Goal: Information Seeking & Learning: Check status

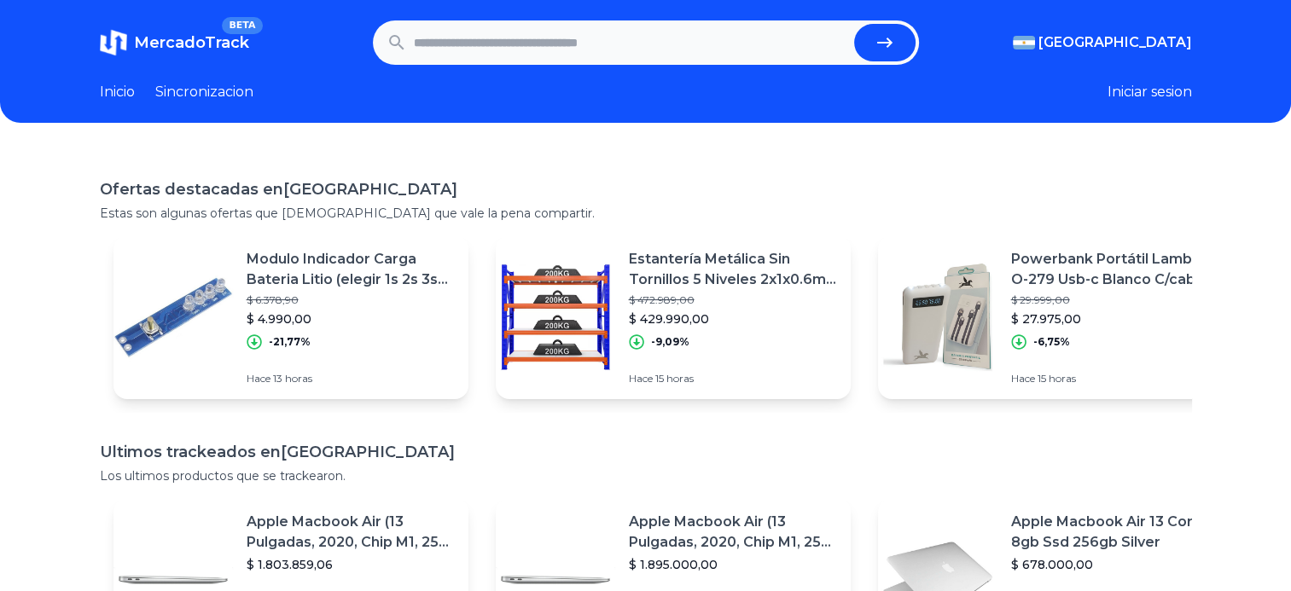
click at [525, 43] on input "text" at bounding box center [631, 43] width 434 height 38
type input "**********"
click at [854, 24] on button "submit" at bounding box center [884, 43] width 61 height 38
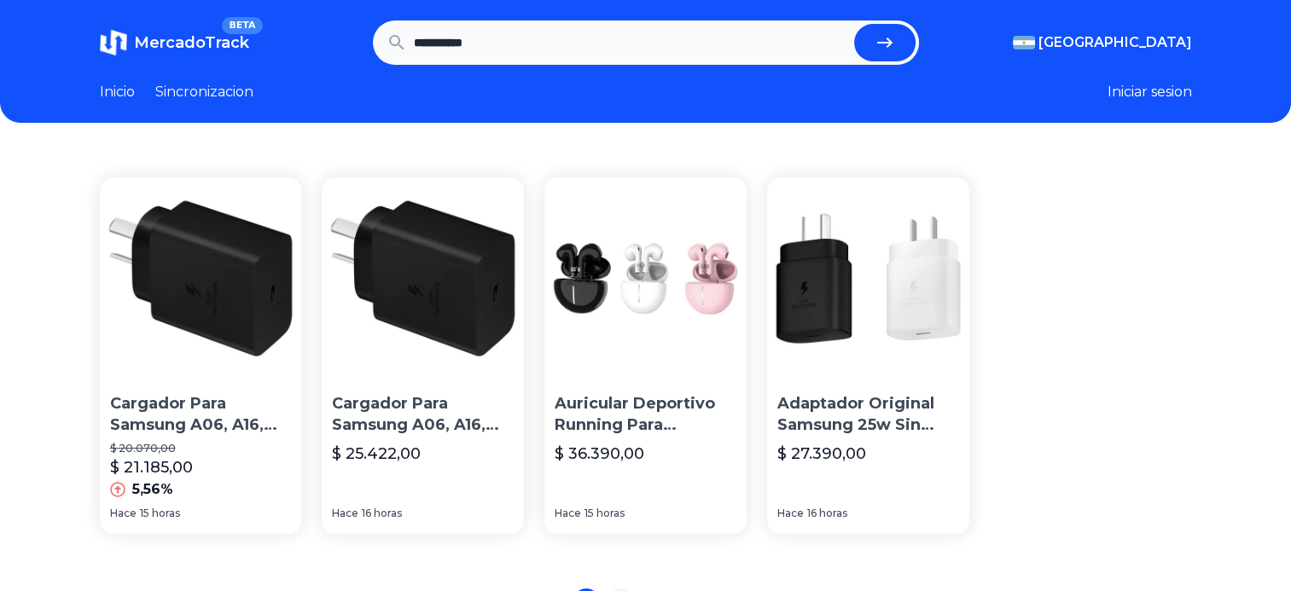
scroll to position [320, 0]
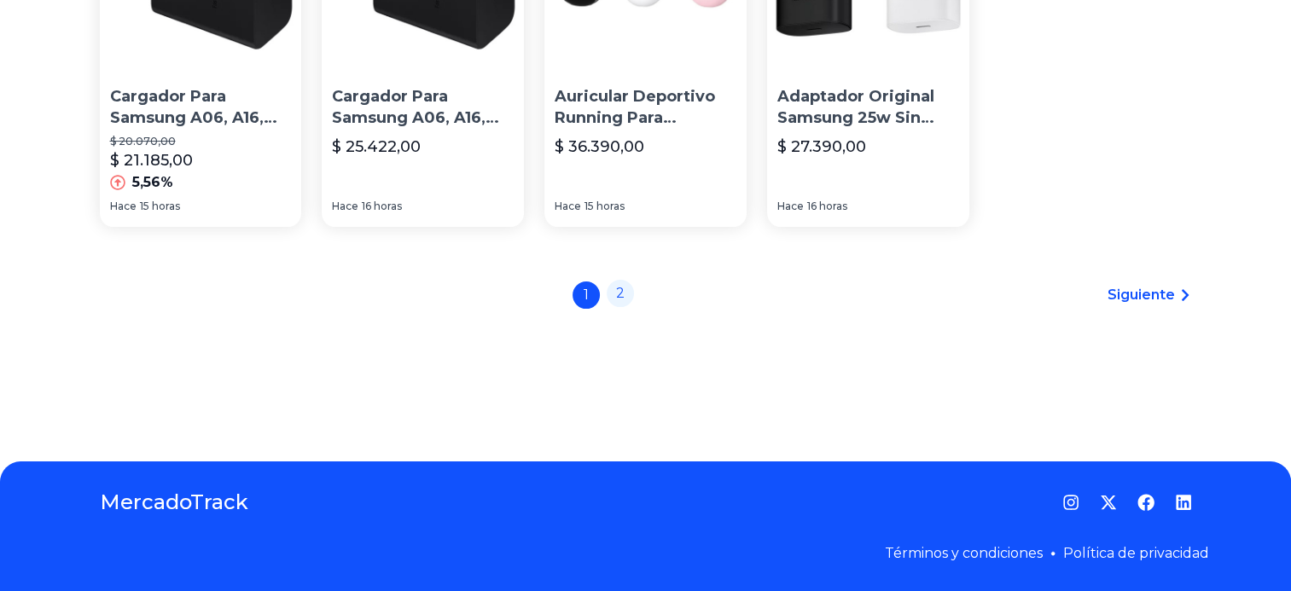
click at [627, 284] on link "2" at bounding box center [620, 293] width 27 height 27
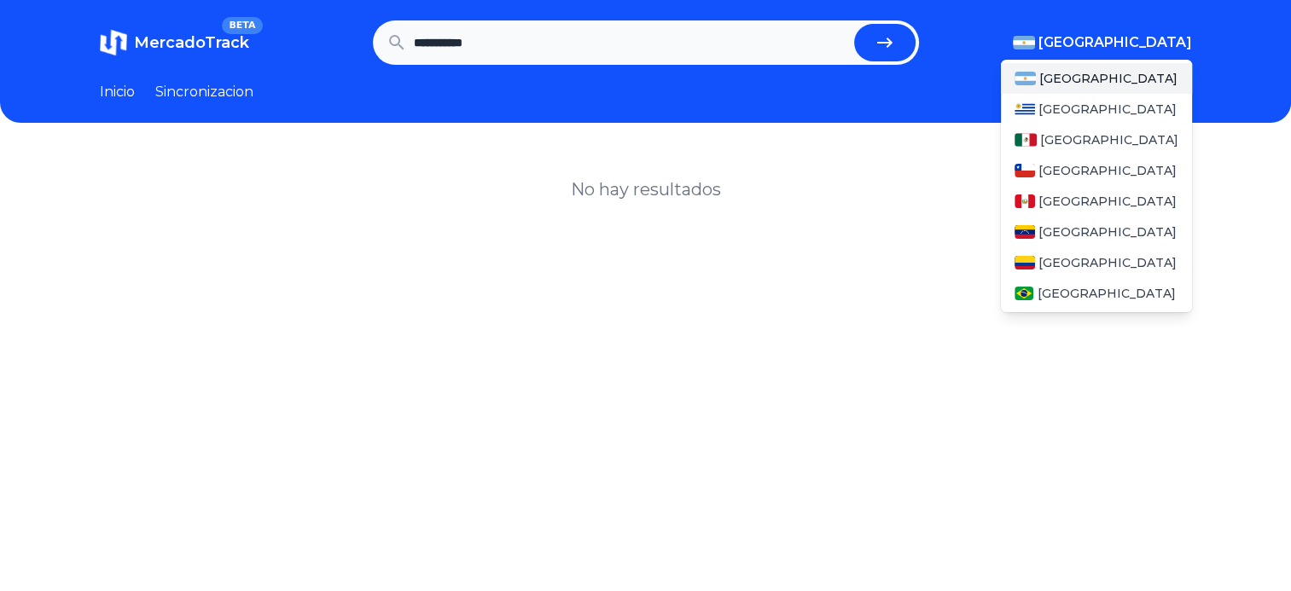
click at [1140, 43] on span "[GEOGRAPHIC_DATA]" at bounding box center [1116, 42] width 154 height 20
click at [1073, 142] on span "[GEOGRAPHIC_DATA]" at bounding box center [1109, 139] width 138 height 17
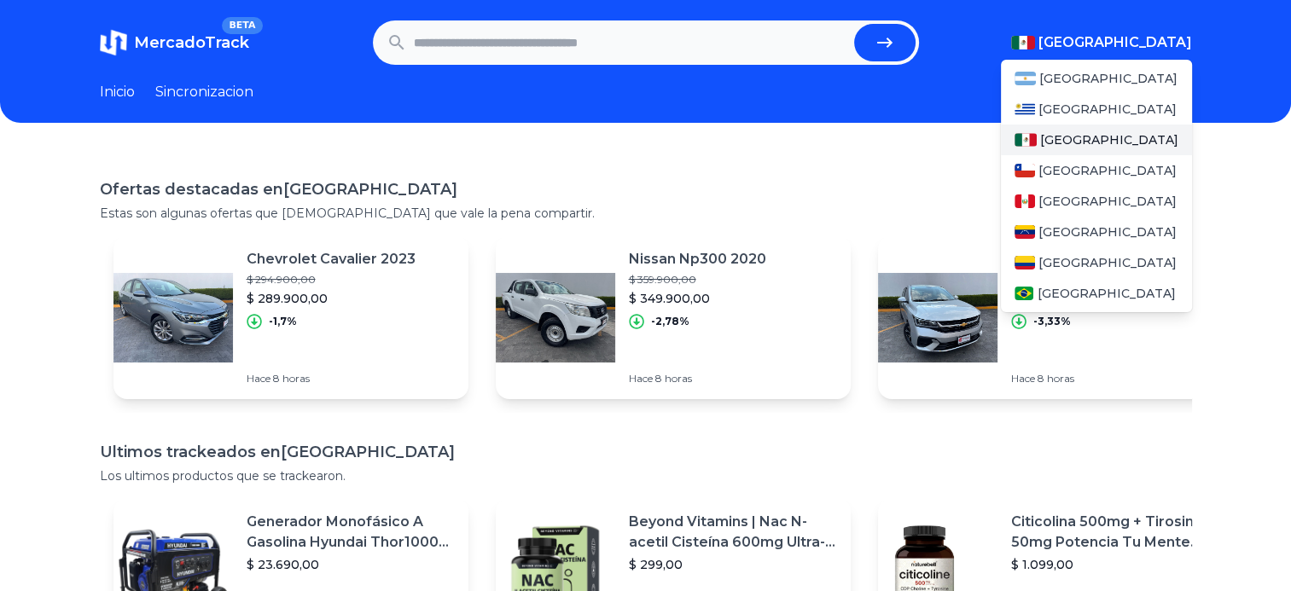
click at [1077, 149] on div "[GEOGRAPHIC_DATA]" at bounding box center [1096, 140] width 191 height 31
click at [1075, 149] on div "[GEOGRAPHIC_DATA]" at bounding box center [1096, 140] width 191 height 31
click at [1071, 144] on span "[GEOGRAPHIC_DATA]" at bounding box center [1109, 139] width 138 height 17
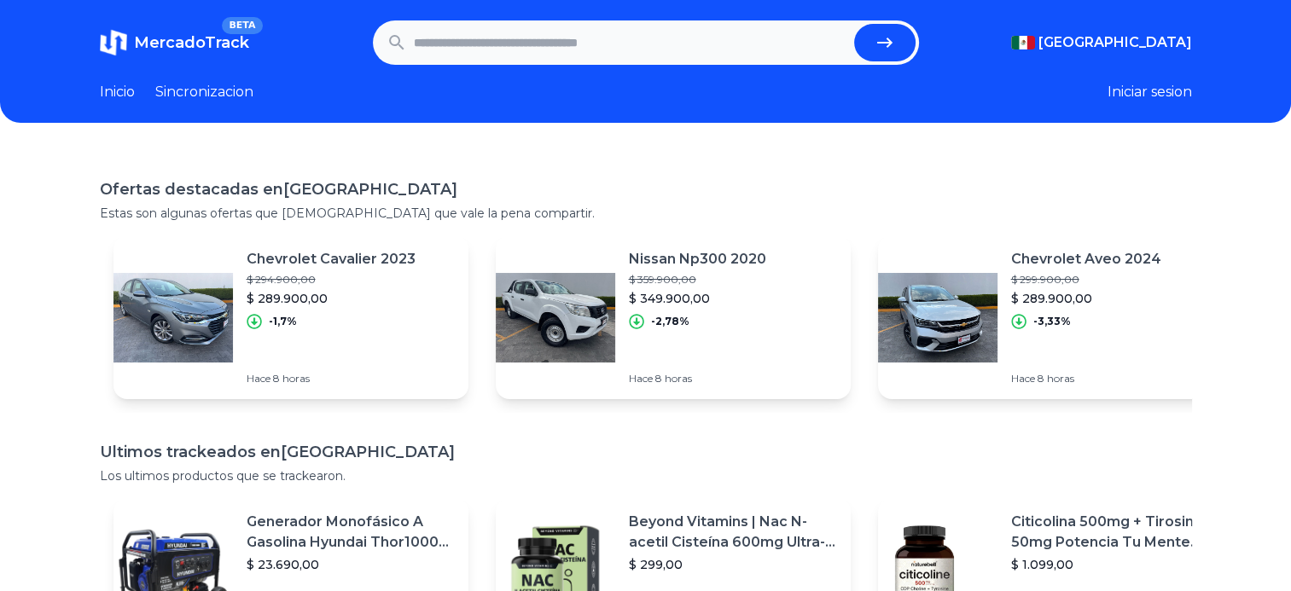
click at [1230, 184] on div "Ofertas destacadas en Mexico Estas son algunas ofertas que creemos que vale la …" at bounding box center [645, 445] width 1291 height 591
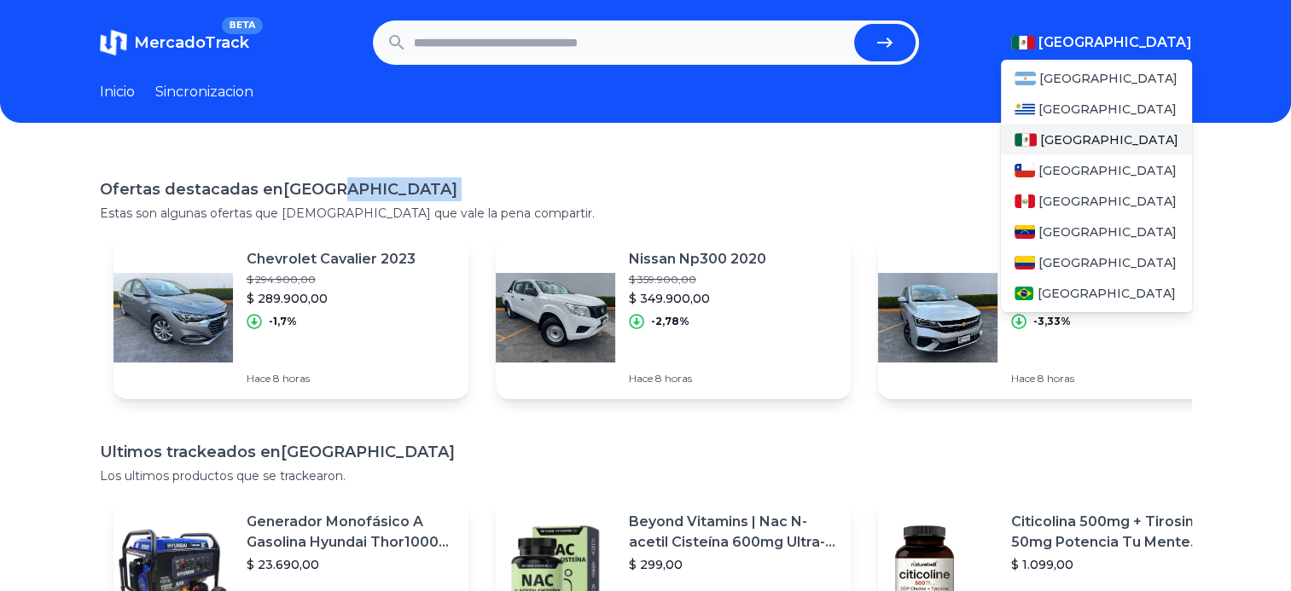
click at [1144, 49] on button "[GEOGRAPHIC_DATA]" at bounding box center [1101, 42] width 181 height 20
click at [1082, 131] on span "[GEOGRAPHIC_DATA]" at bounding box center [1109, 139] width 138 height 17
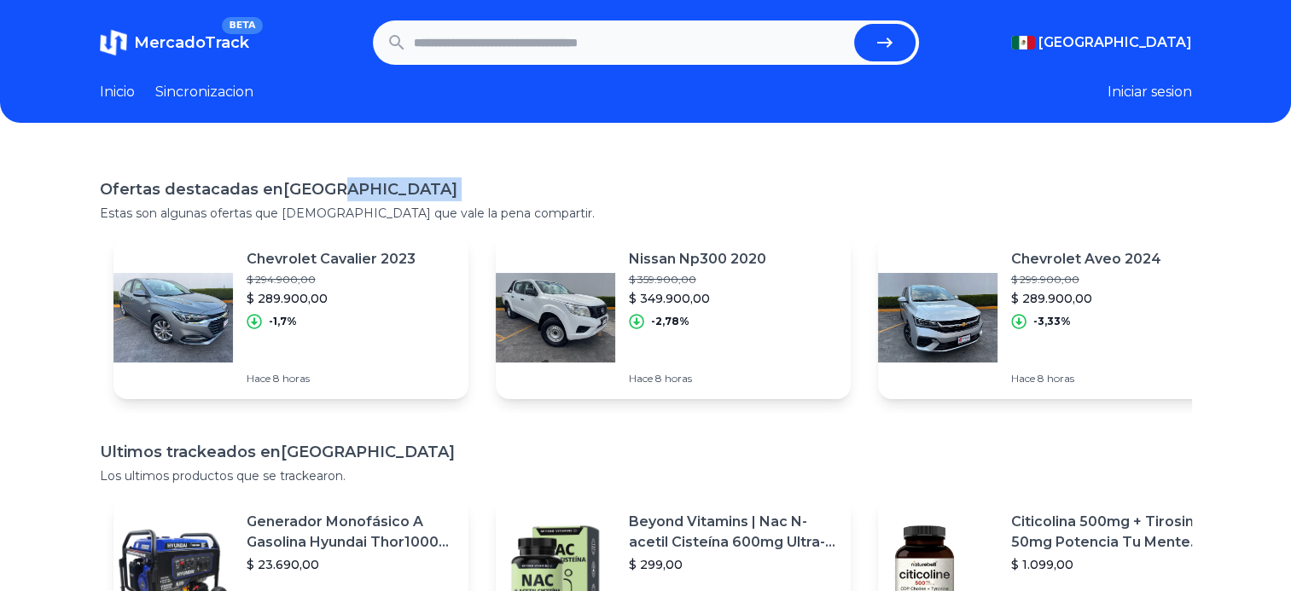
click at [776, 140] on div "MercadoTrack BETA Mexico Argentina Uruguay Mexico Chile Peru Venezuela Colombia…" at bounding box center [645, 449] width 1291 height 899
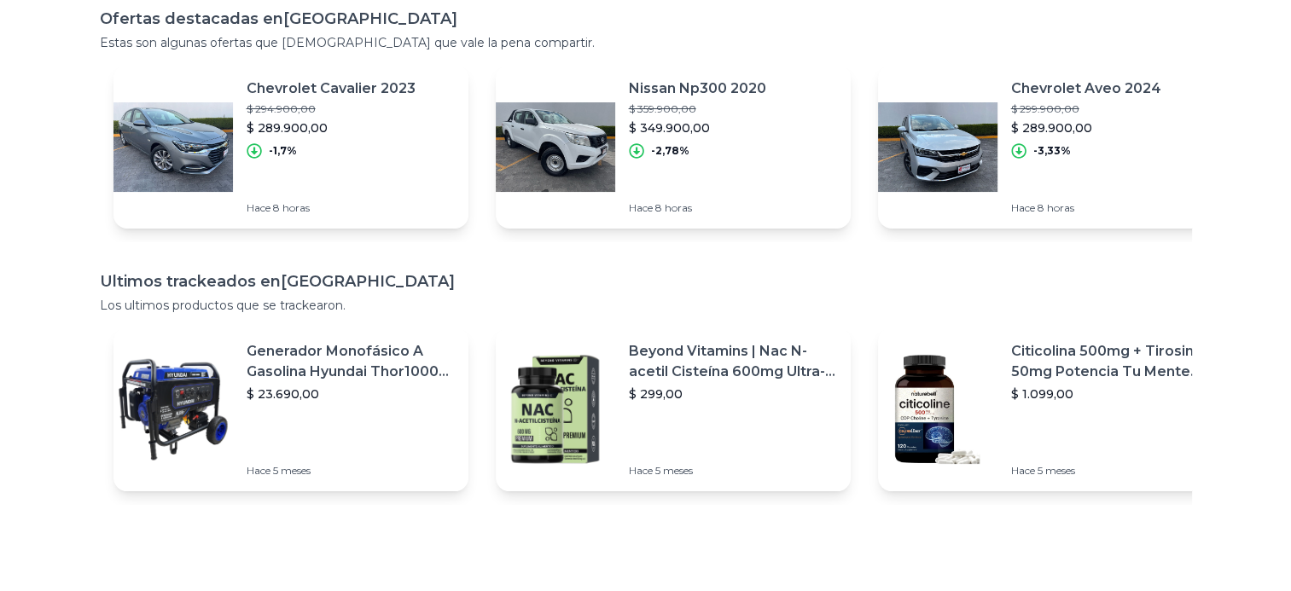
scroll to position [320, 0]
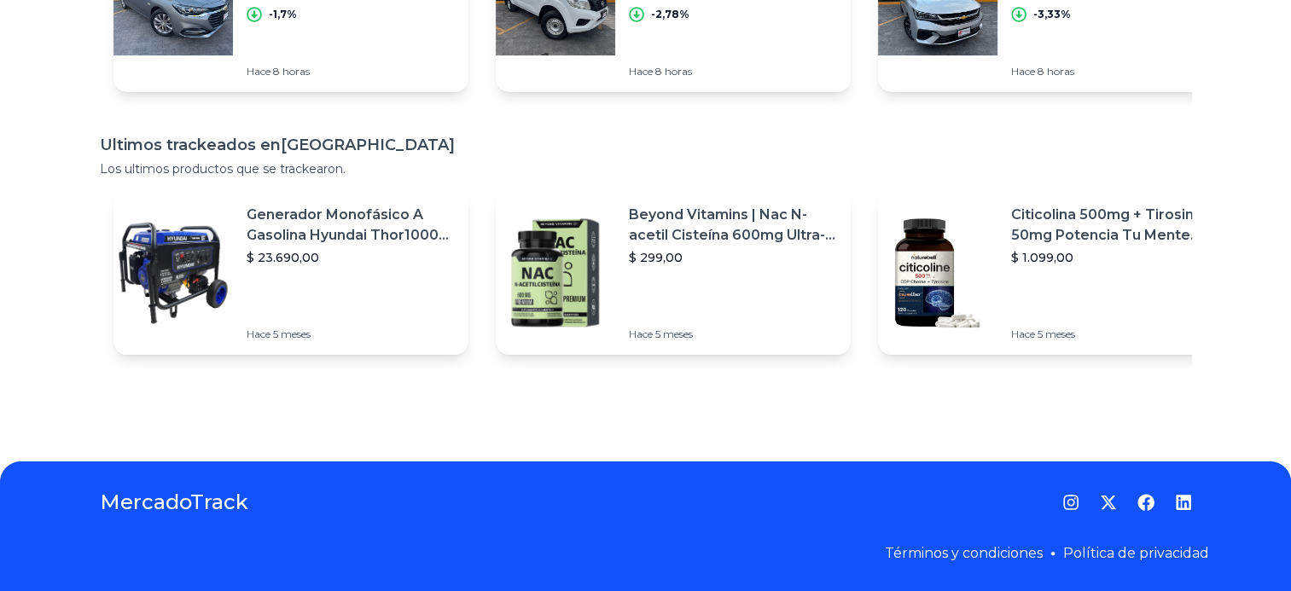
type input "**********"
